Goal: Information Seeking & Learning: Learn about a topic

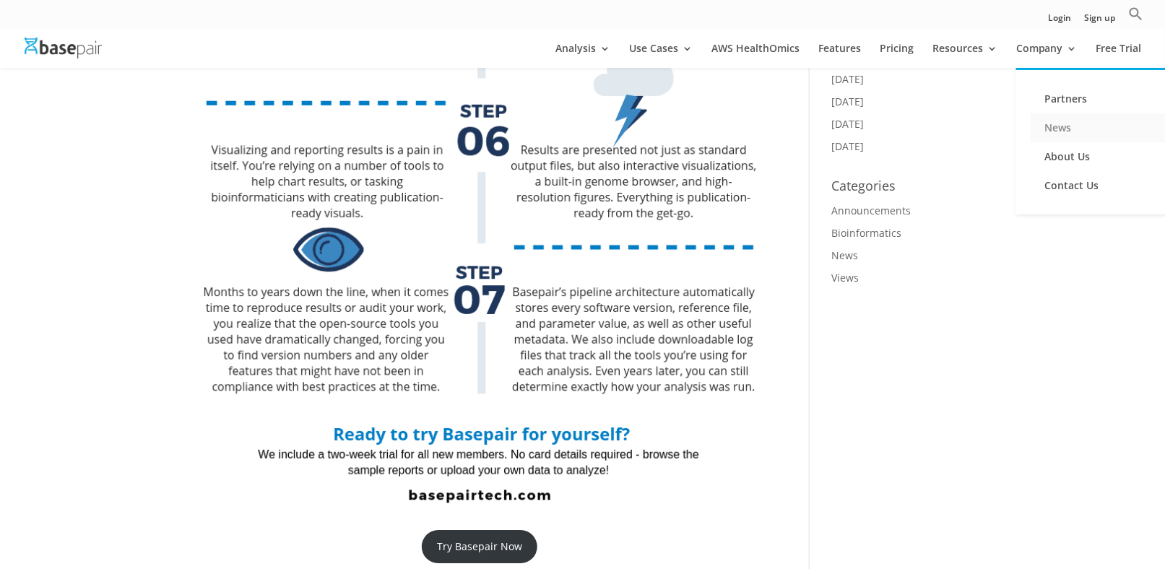
click at [1060, 131] on link "News" at bounding box center [1103, 127] width 144 height 29
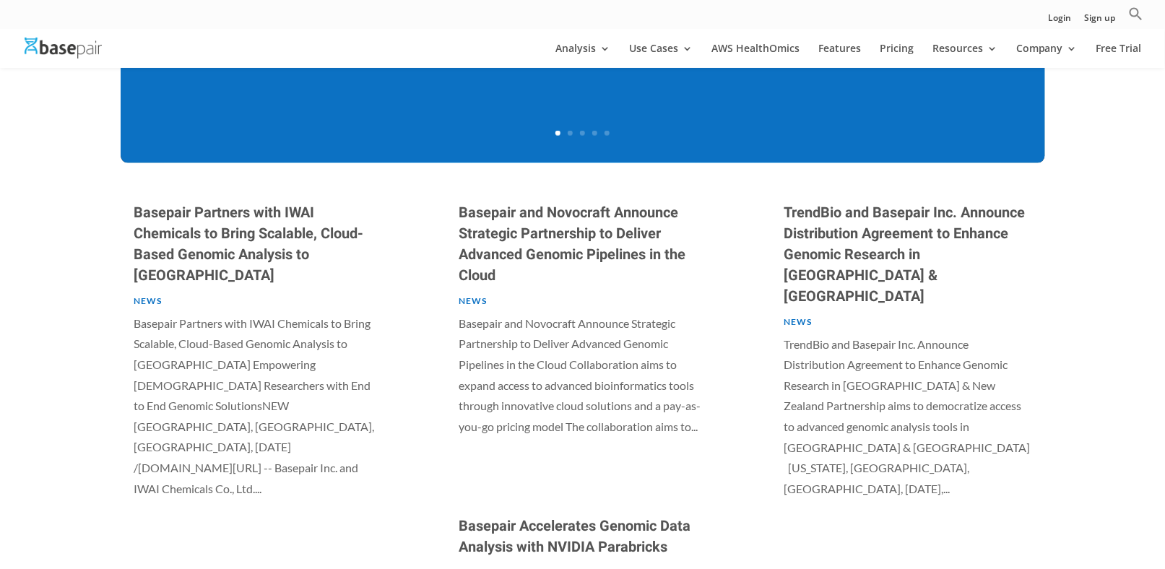
scroll to position [650, 0]
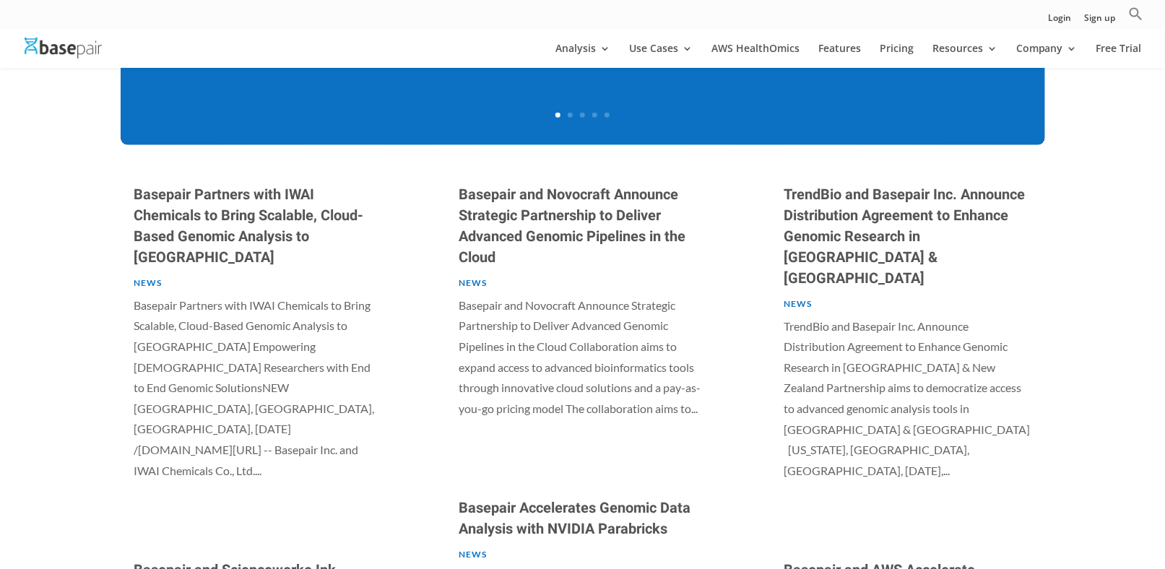
click at [519, 240] on link "Basepair and Novocraft Announce Strategic Partnership to Deliver Advanced Genom…" at bounding box center [572, 226] width 227 height 84
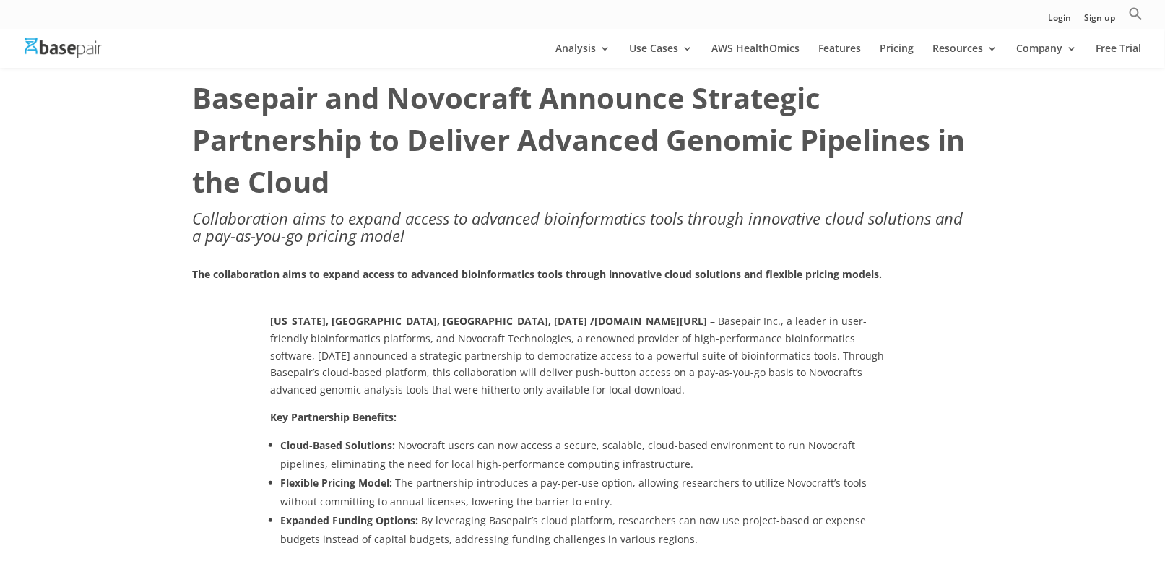
scroll to position [72, 0]
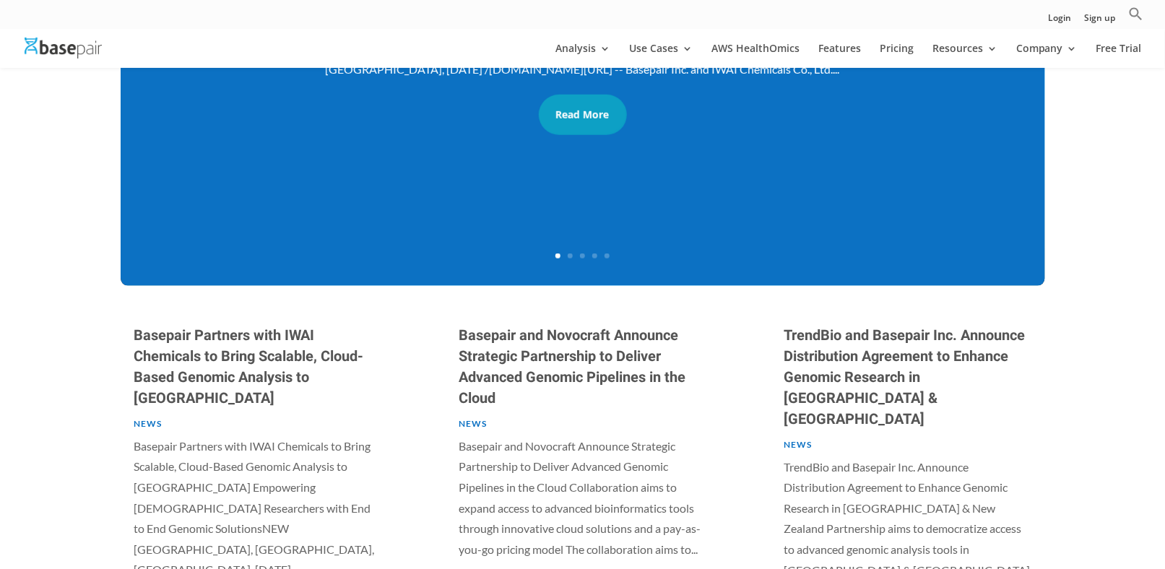
scroll to position [506, 0]
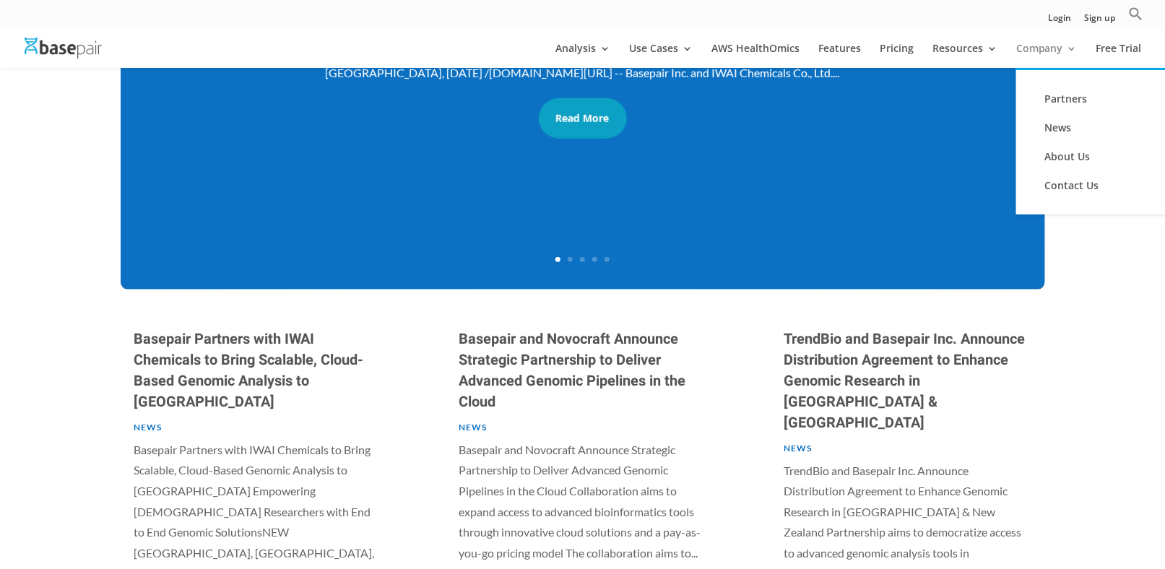
click at [1047, 49] on link "Company" at bounding box center [1046, 55] width 61 height 25
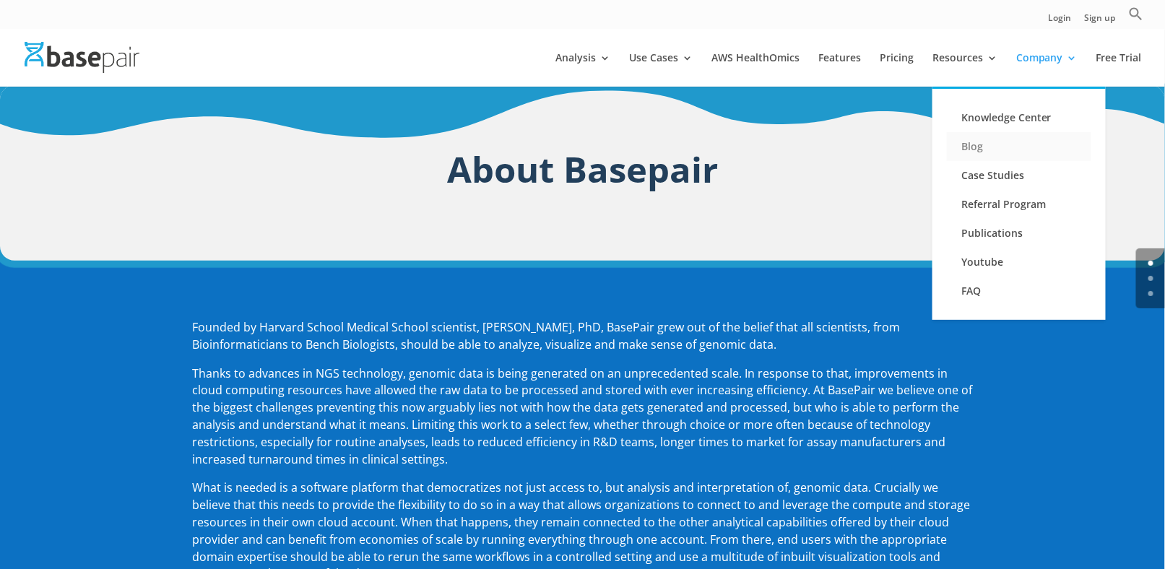
click at [972, 143] on link "Blog" at bounding box center [1019, 146] width 144 height 29
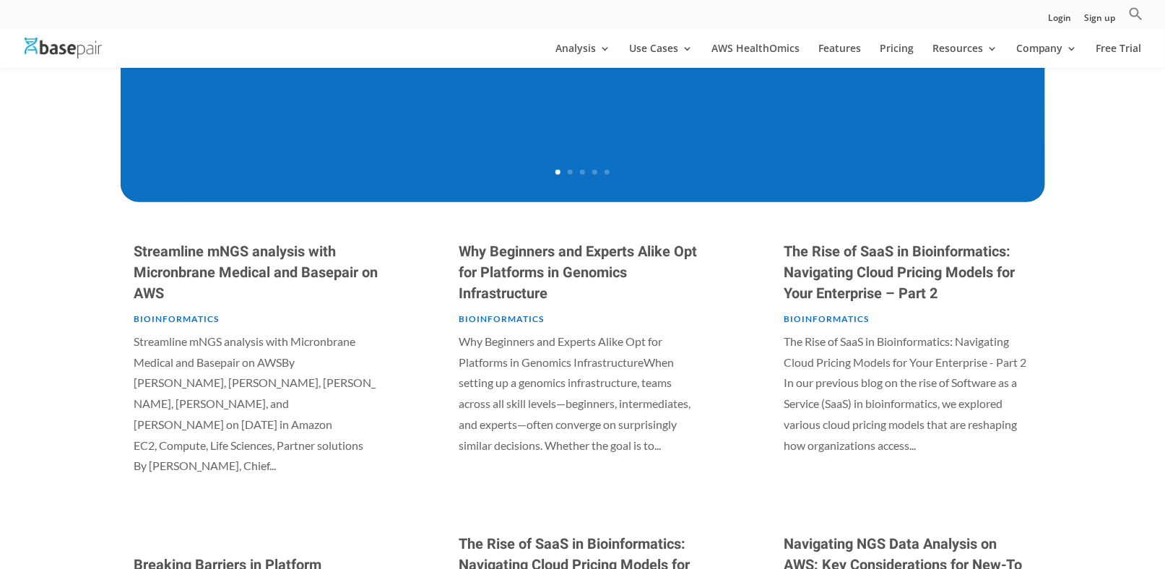
scroll to position [578, 0]
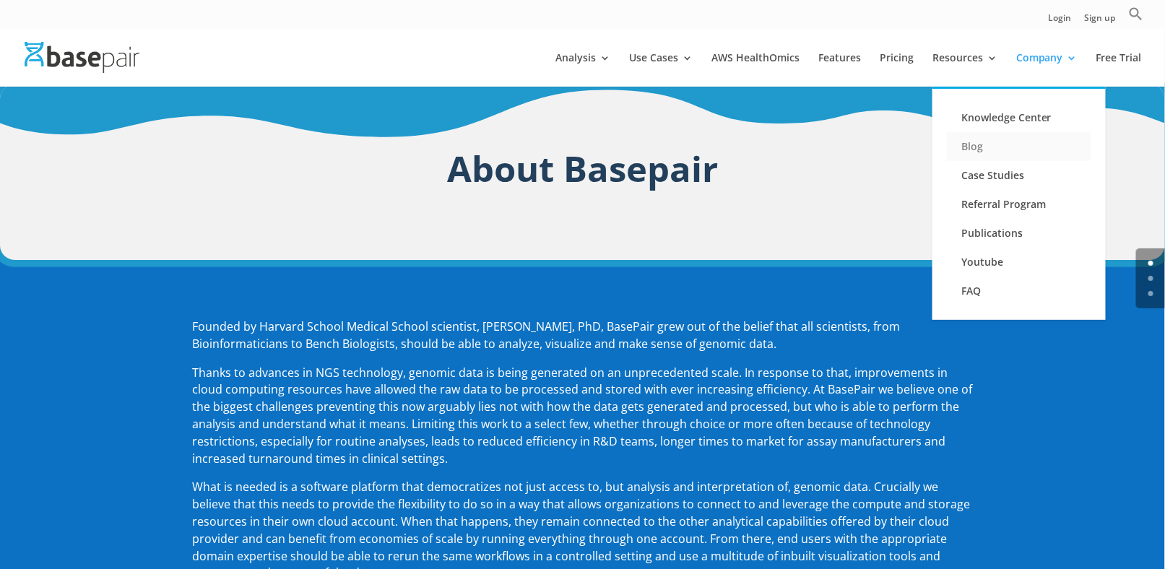
click at [970, 140] on link "Blog" at bounding box center [1019, 146] width 144 height 29
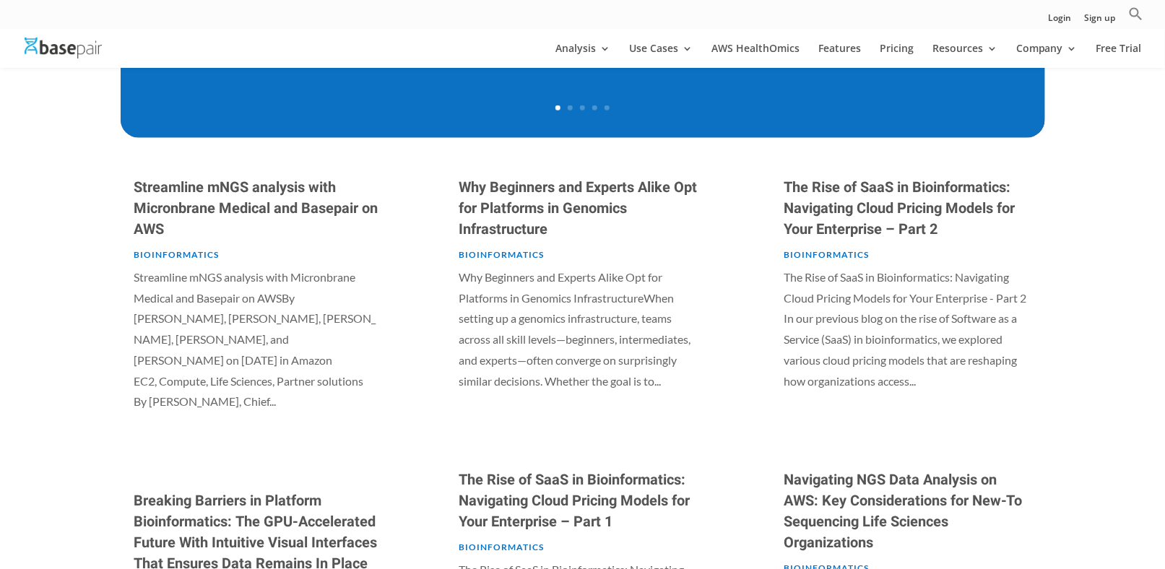
scroll to position [650, 0]
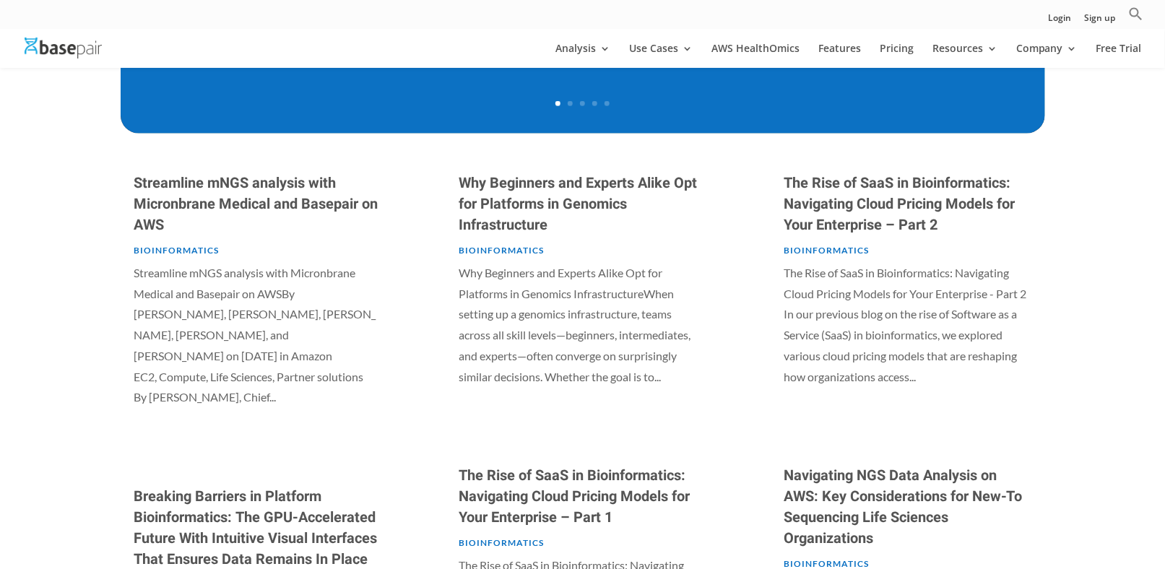
click at [177, 253] on link "Bioinformatics" at bounding box center [176, 250] width 85 height 11
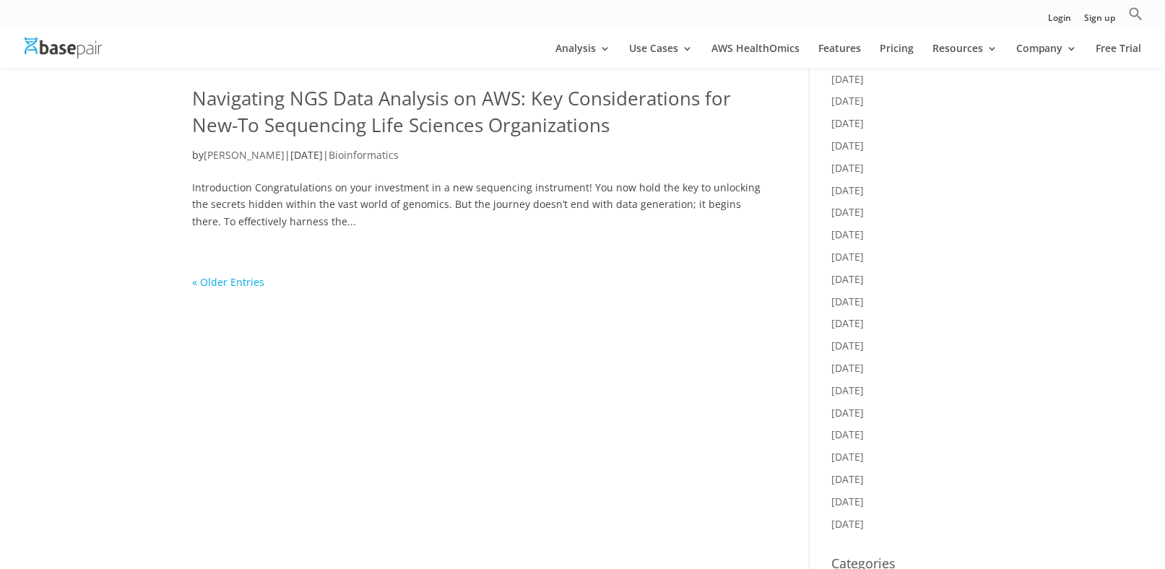
scroll to position [1156, 0]
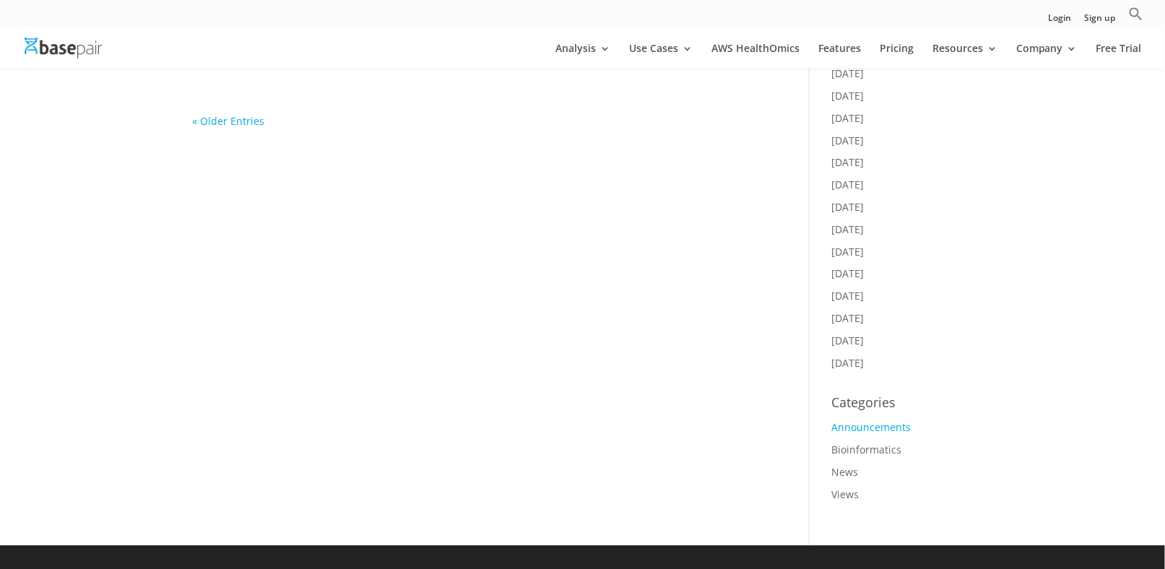
click at [850, 420] on link "Announcements" at bounding box center [870, 427] width 79 height 14
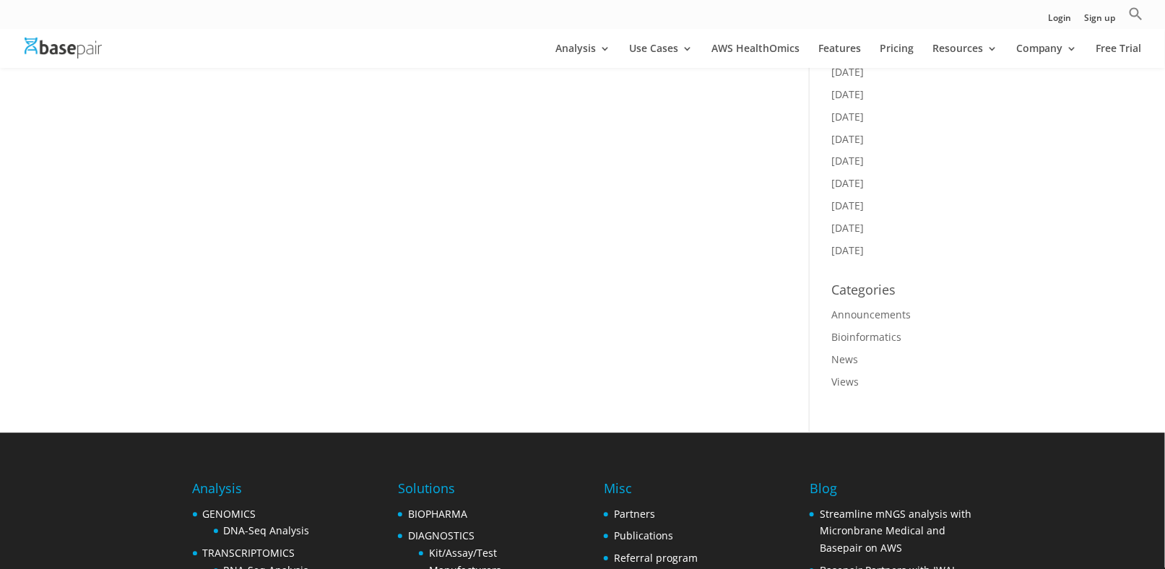
scroll to position [1300, 0]
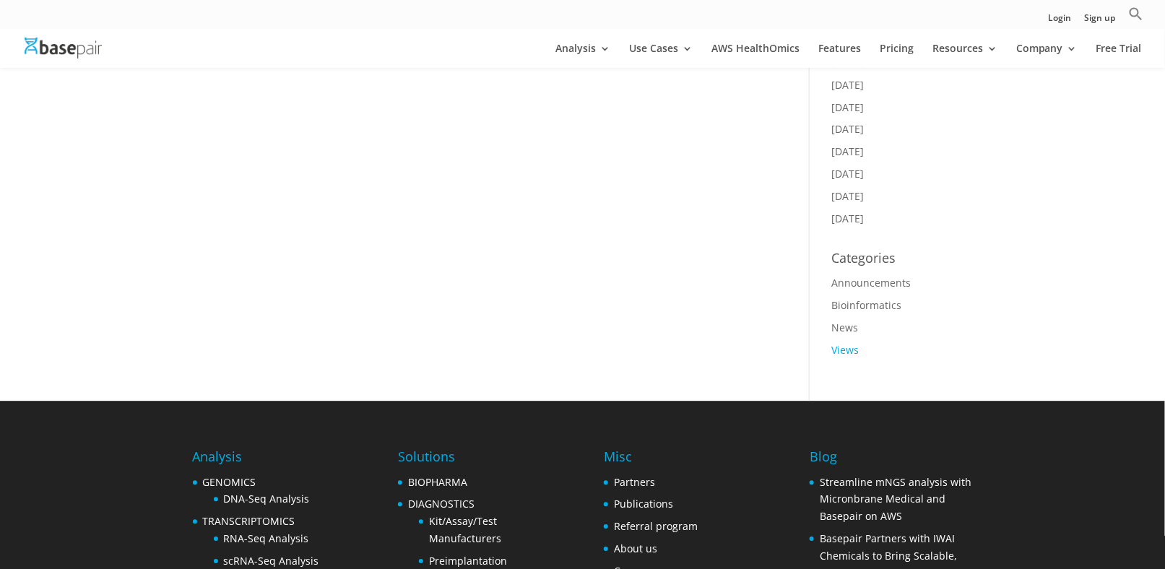
click at [846, 343] on link "Views" at bounding box center [844, 350] width 27 height 14
